Goal: Task Accomplishment & Management: Manage account settings

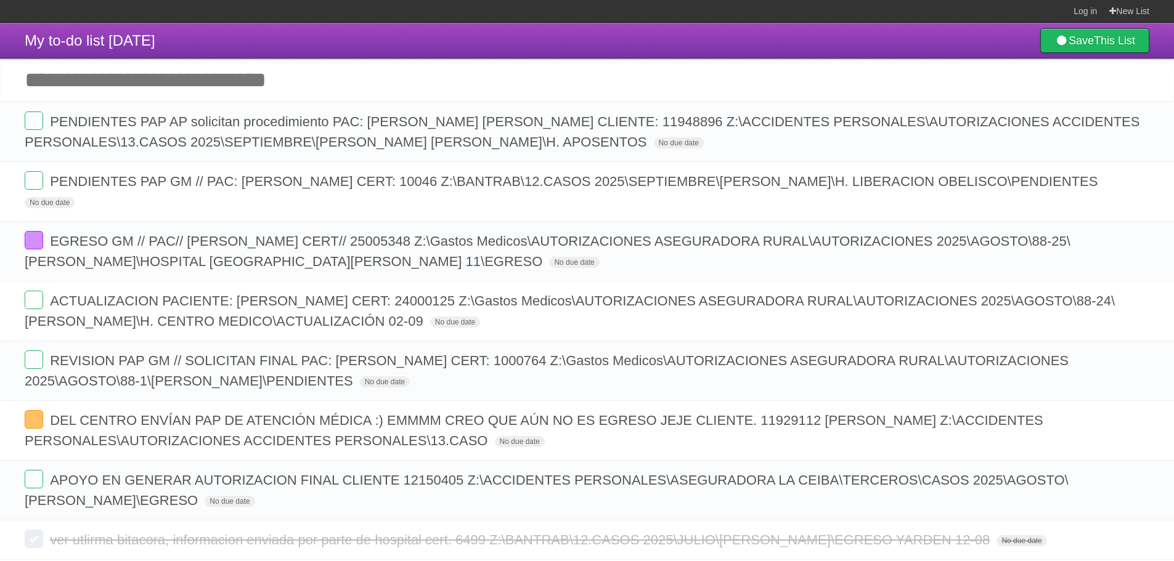
scroll to position [59, 0]
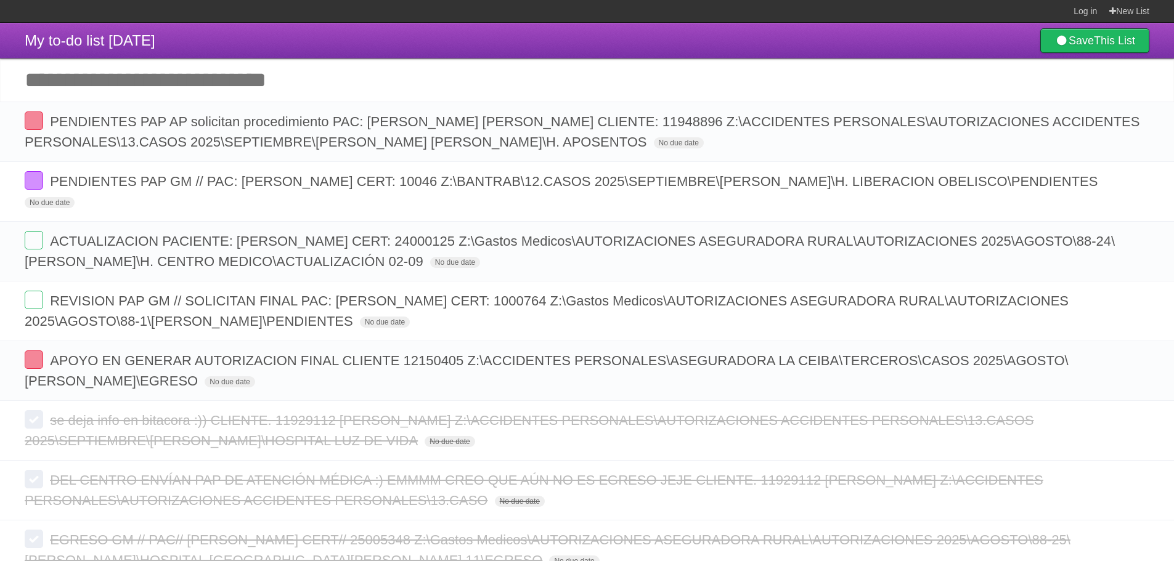
scroll to position [59, 0]
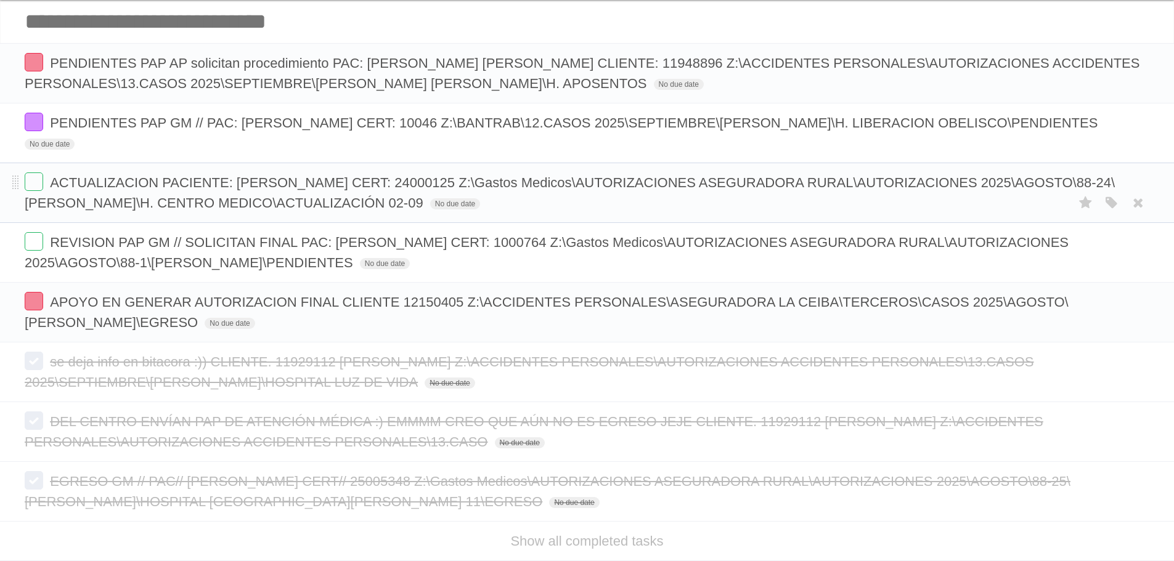
click at [233, 195] on form "ACTUALIZACION PACIENTE: [PERSON_NAME] CERT: 24000125 Z:\Gastos Medicos\AUTORIZA…" at bounding box center [587, 192] width 1124 height 41
click at [267, 187] on span "ACTUALIZACION PACIENTE: [PERSON_NAME] CERT: 24000125 Z:\Gastos Medicos\AUTORIZA…" at bounding box center [570, 193] width 1090 height 36
click at [298, 194] on form "ACTUALIZACION PACIENTE: [PERSON_NAME] CERT: 24000125 Z:\Gastos Medicos\AUTORIZA…" at bounding box center [587, 192] width 1124 height 41
